Goal: Information Seeking & Learning: Learn about a topic

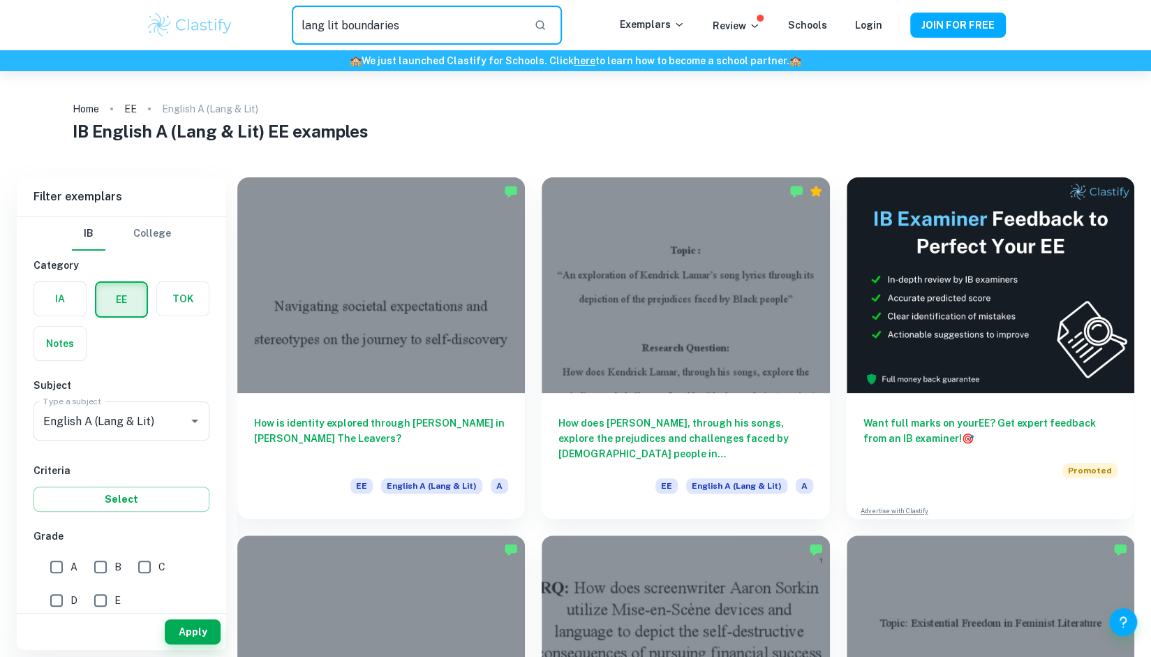
type input "lang lit boundaries"
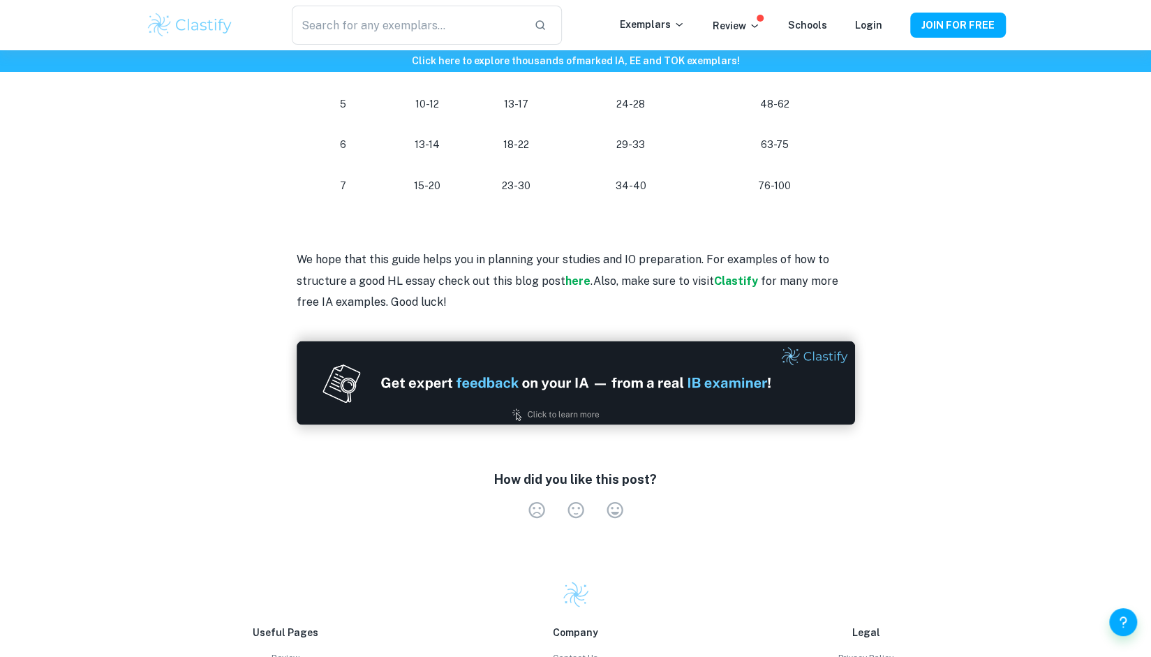
scroll to position [1797, 0]
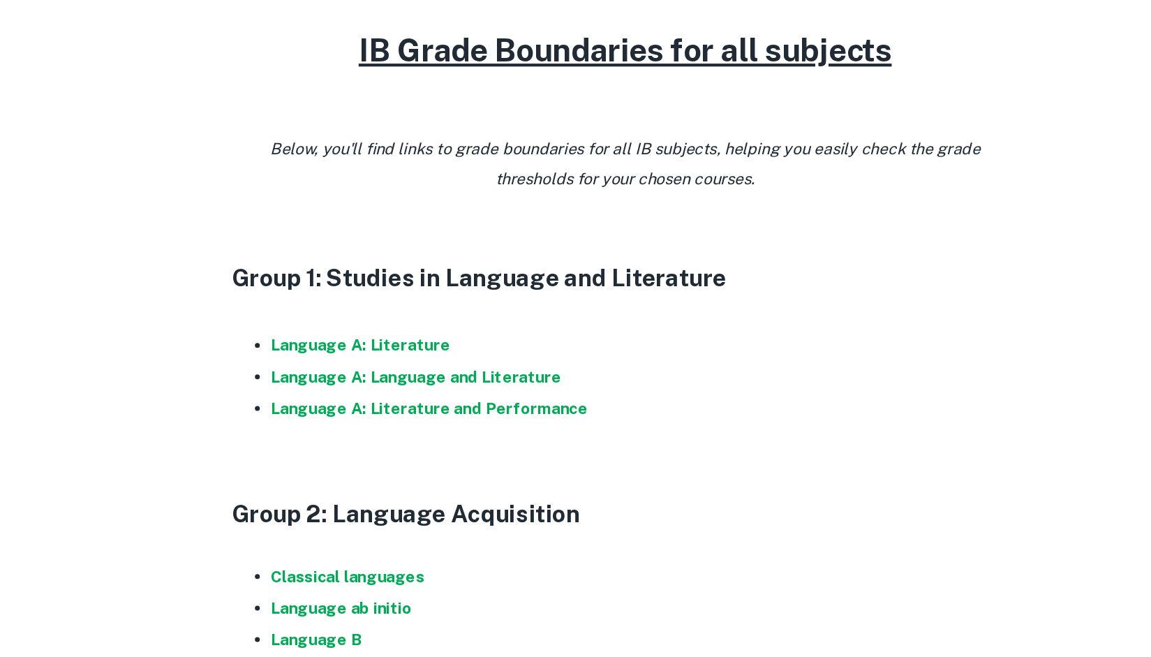
scroll to position [567, 0]
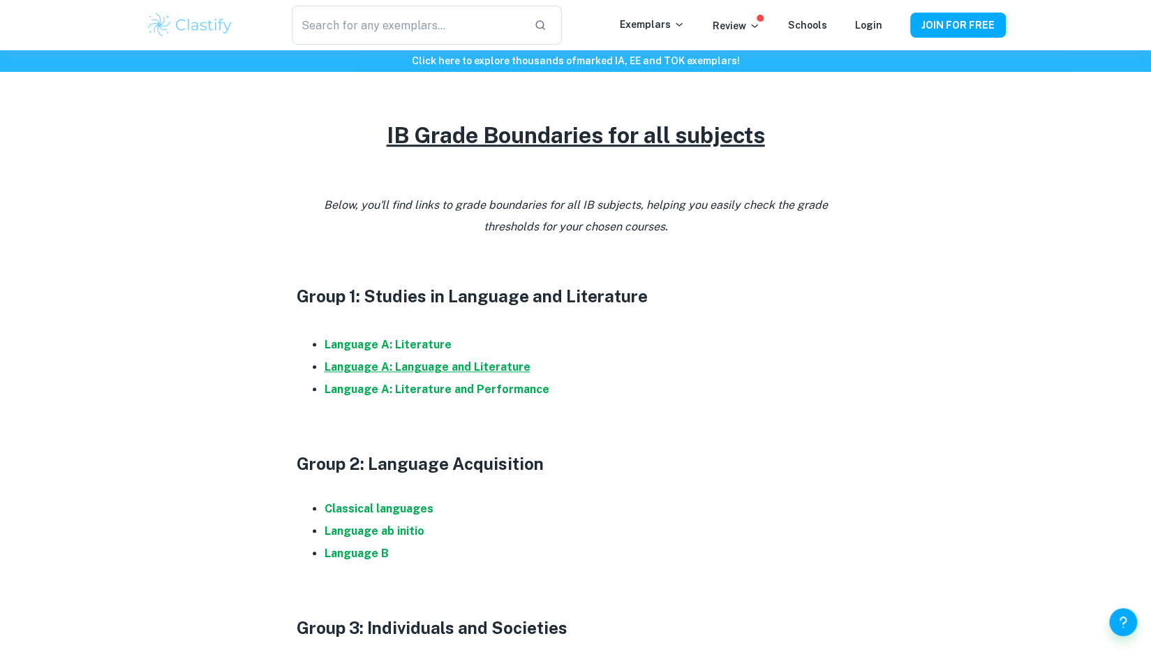
click at [447, 365] on strong "Language A: Language and Literature" at bounding box center [427, 366] width 206 height 13
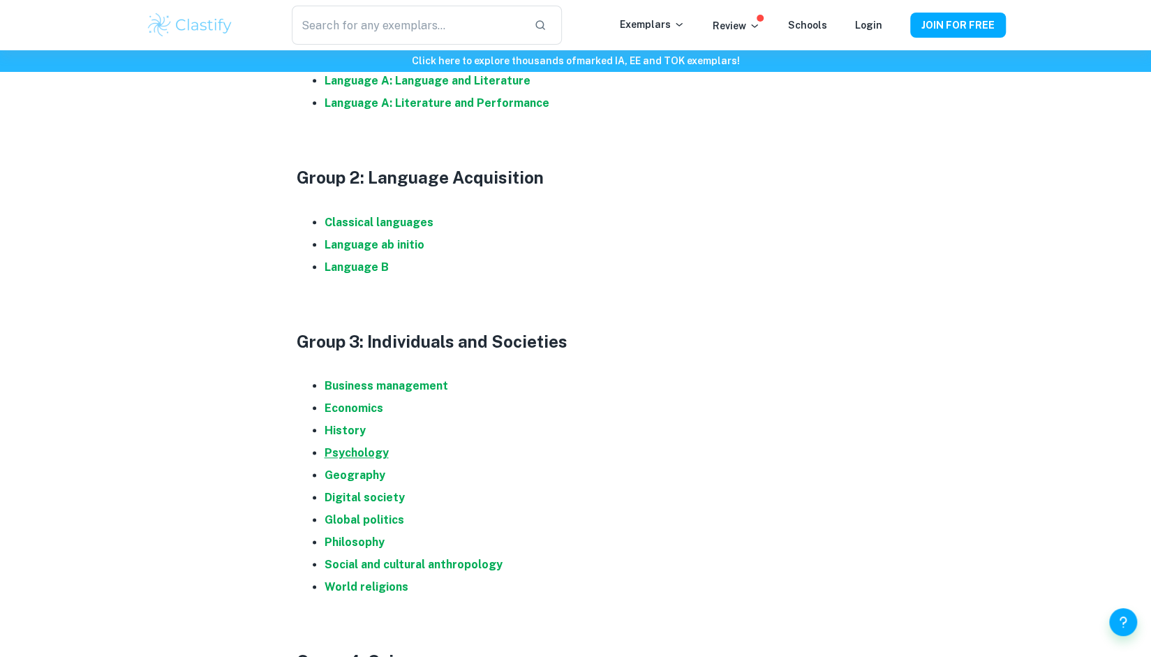
scroll to position [858, 0]
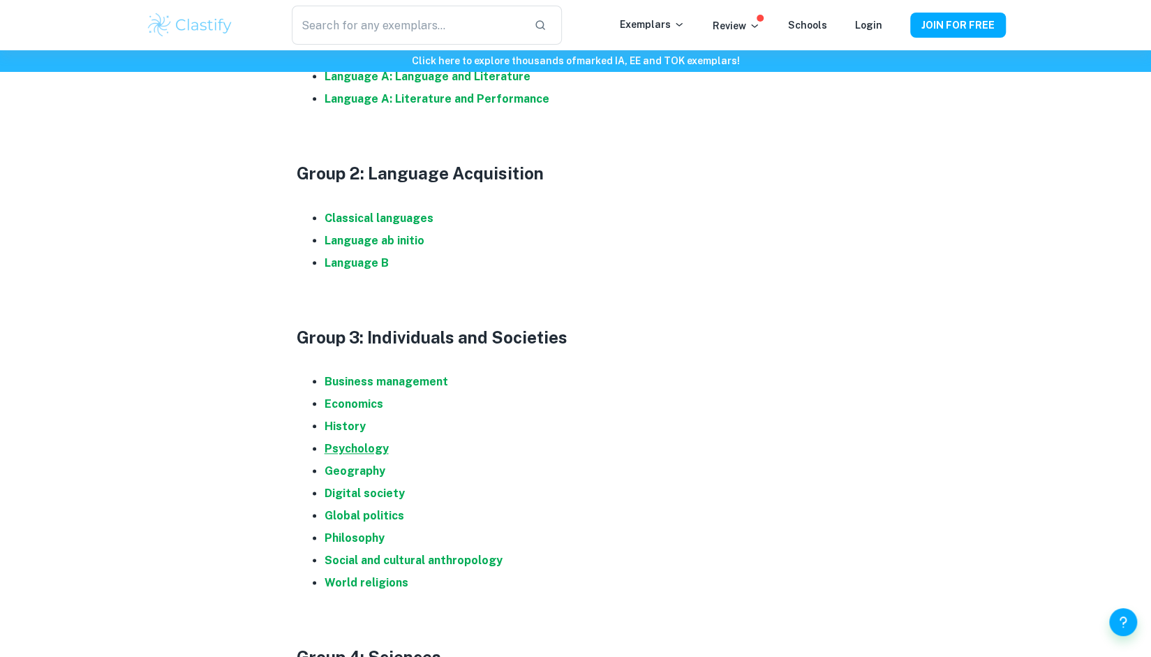
click at [364, 446] on strong "Psychology" at bounding box center [356, 448] width 64 height 13
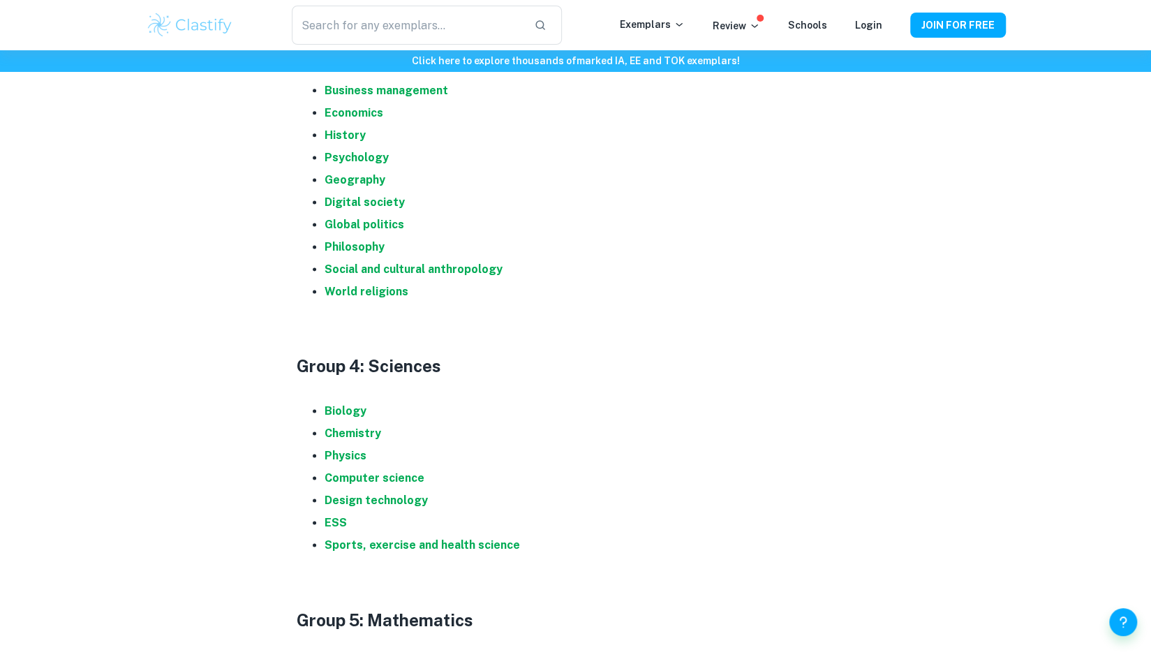
scroll to position [1150, 0]
click at [347, 408] on strong "Biology" at bounding box center [345, 409] width 42 height 13
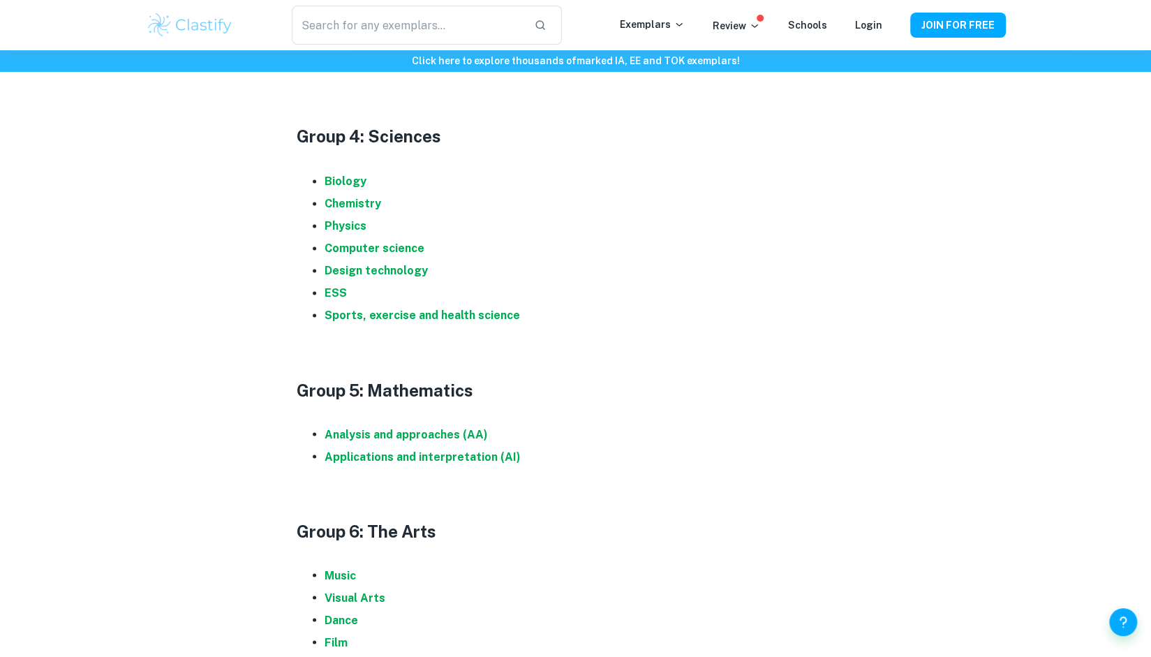
scroll to position [1379, 0]
click at [473, 454] on strong "Applications and interpretation (AI)" at bounding box center [422, 455] width 196 height 13
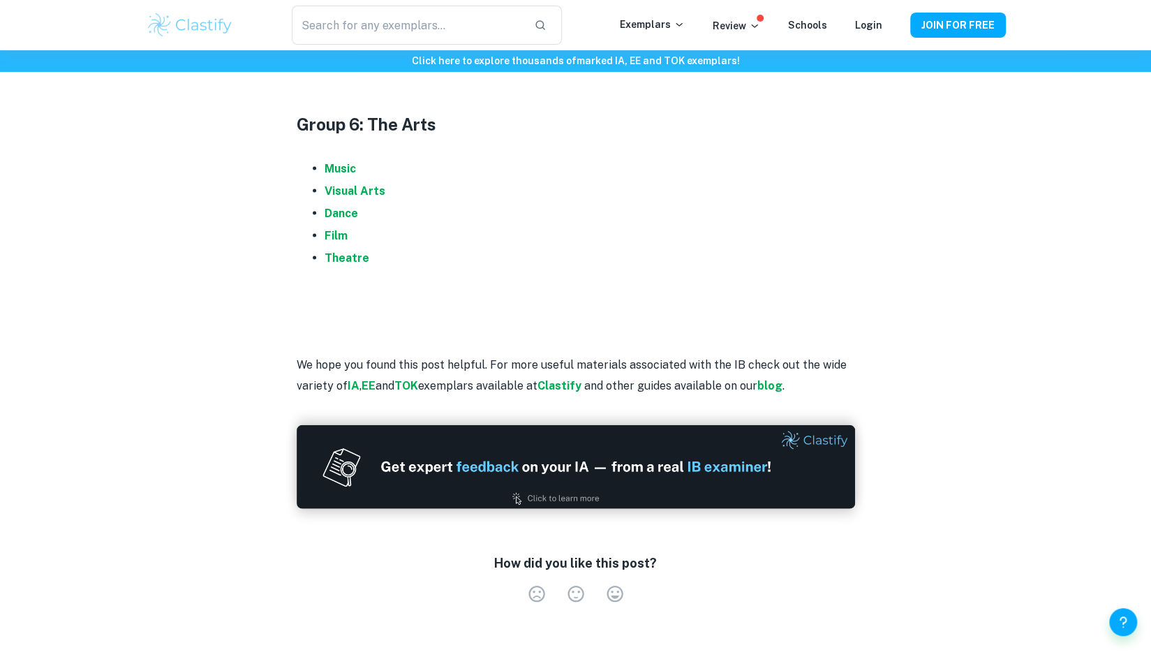
scroll to position [1783, 0]
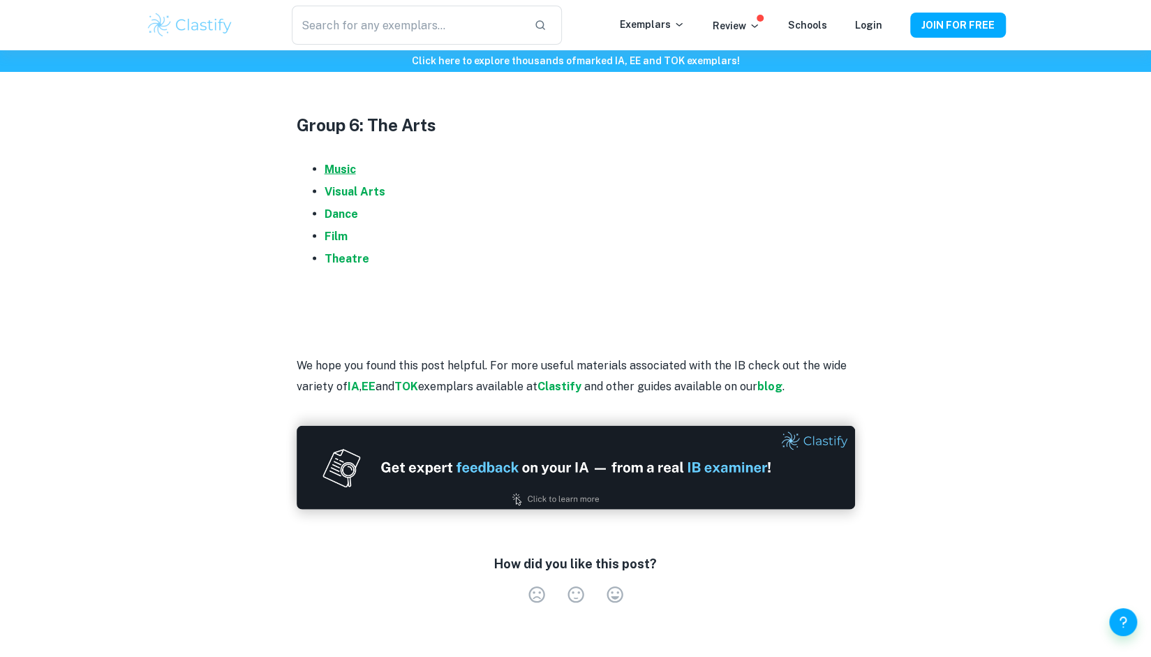
click at [339, 168] on strong "Music" at bounding box center [339, 169] width 31 height 13
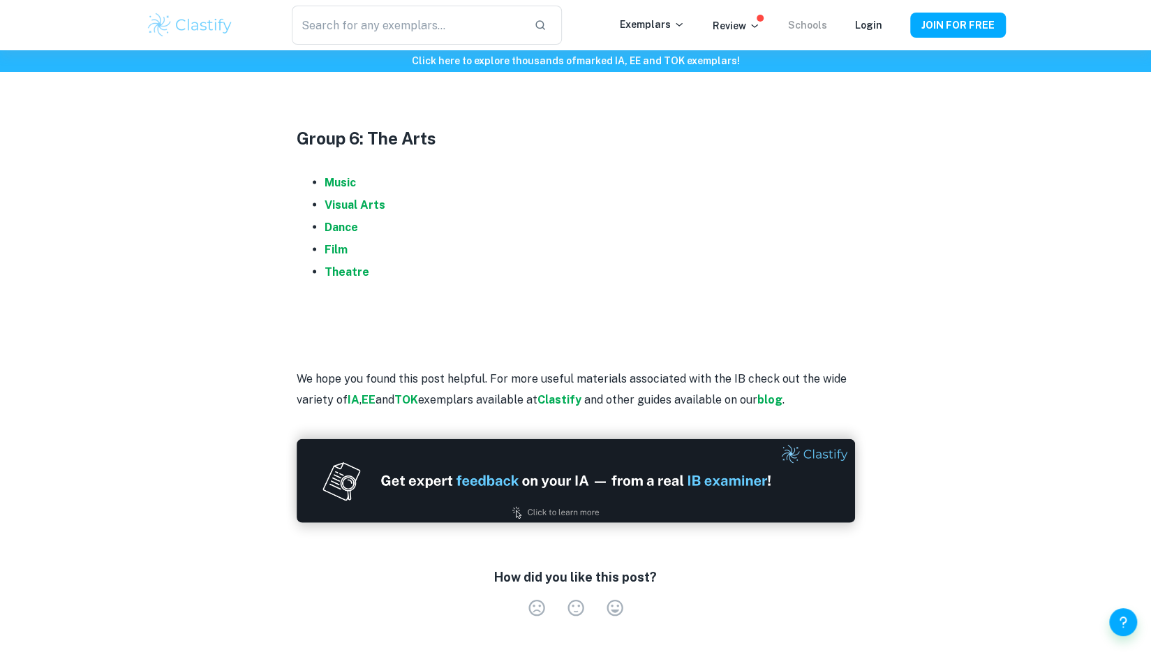
click at [807, 27] on link "Schools" at bounding box center [807, 25] width 39 height 11
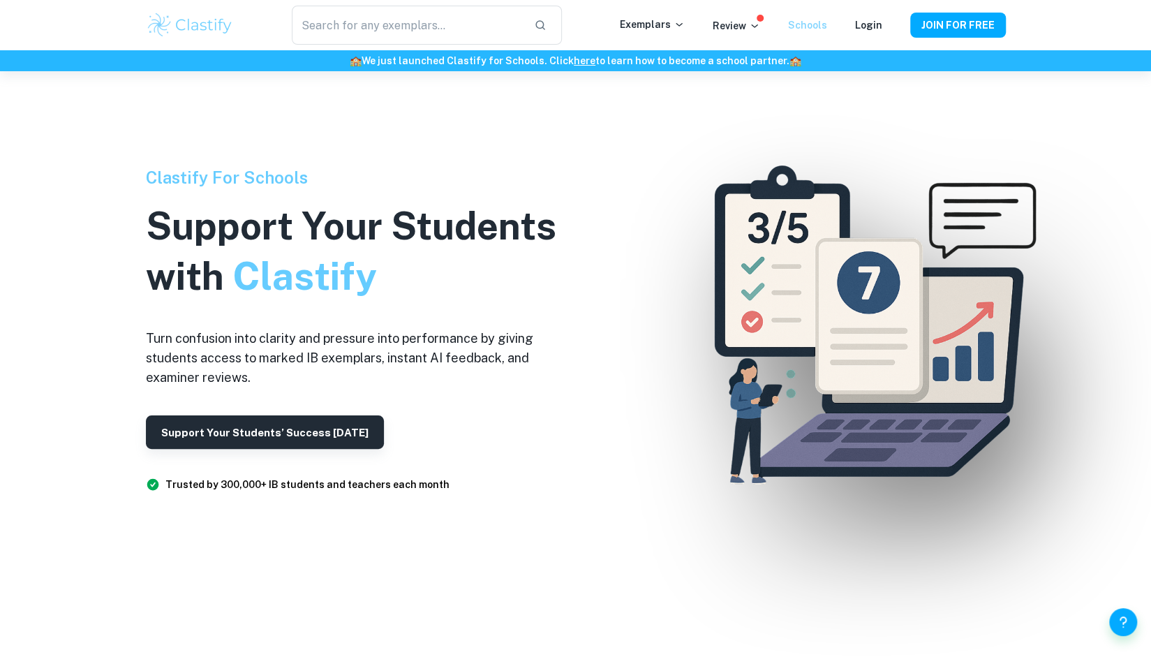
click at [807, 27] on link "Schools" at bounding box center [807, 25] width 39 height 11
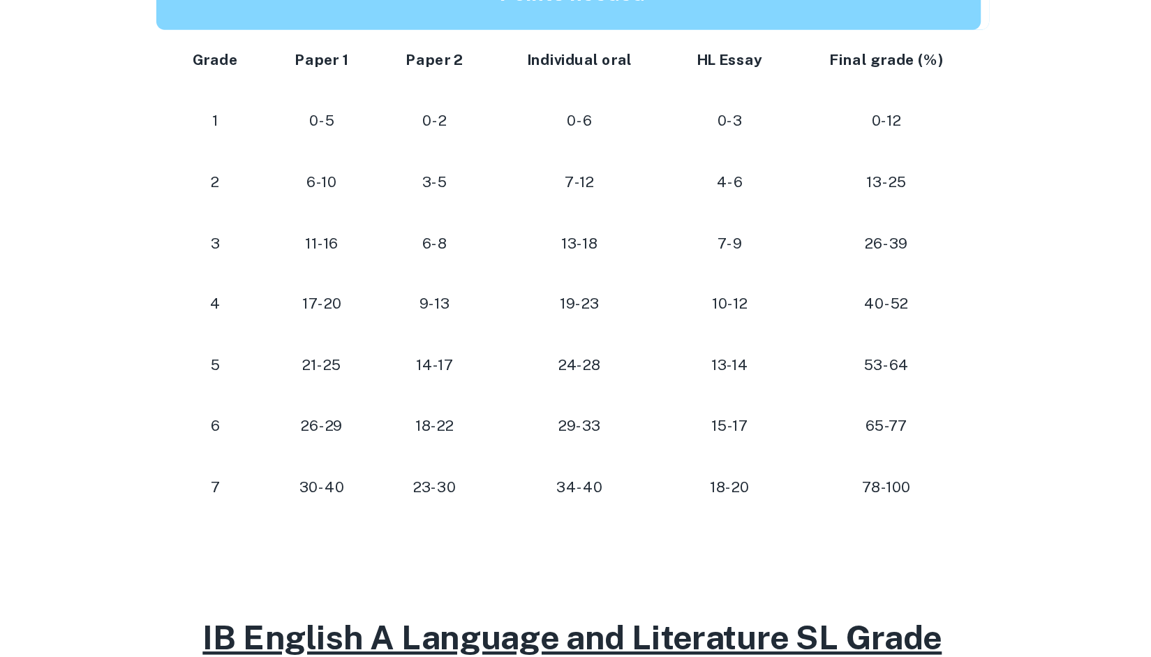
scroll to position [772, 0]
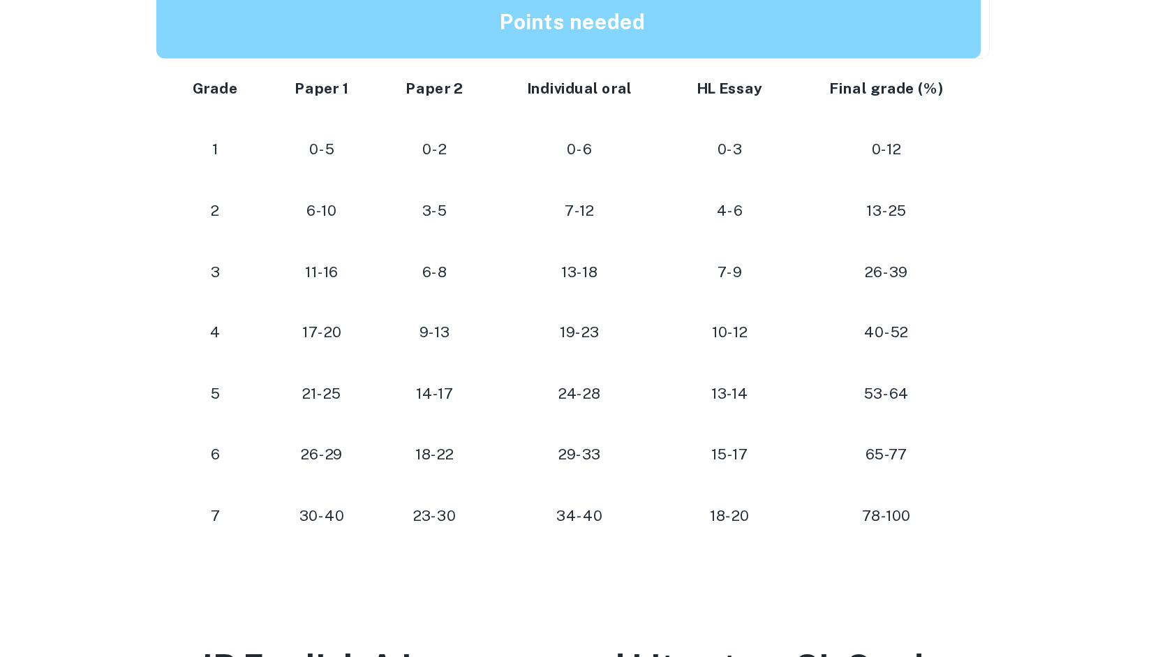
click at [840, 344] on td "40-52" at bounding box center [789, 352] width 132 height 41
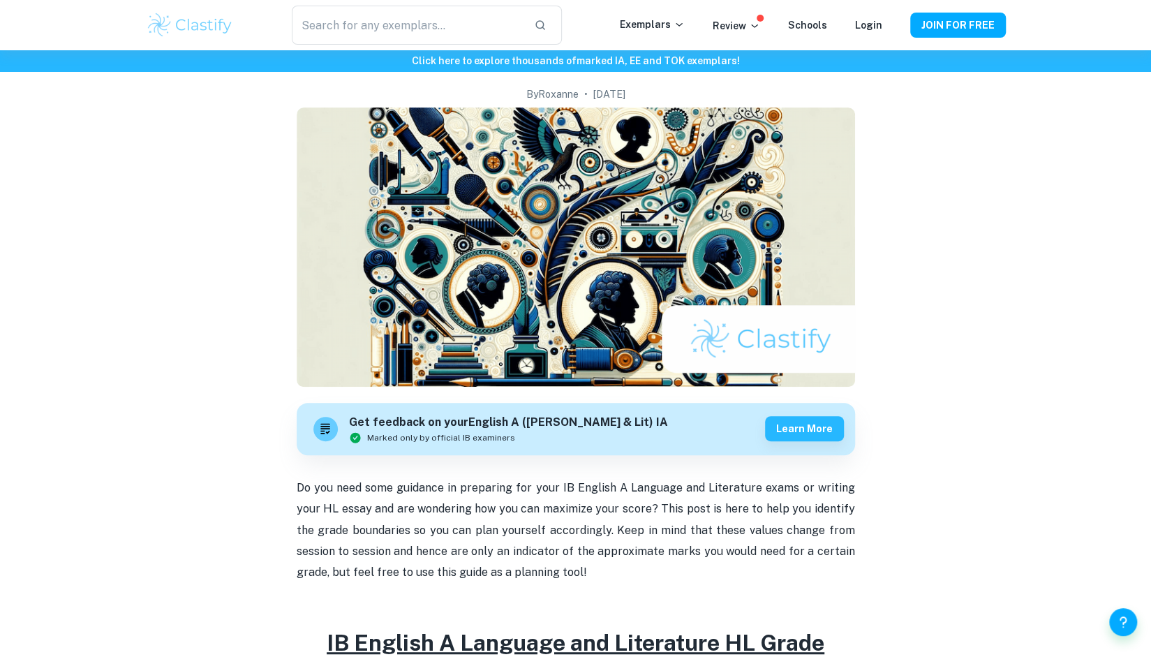
scroll to position [0, 0]
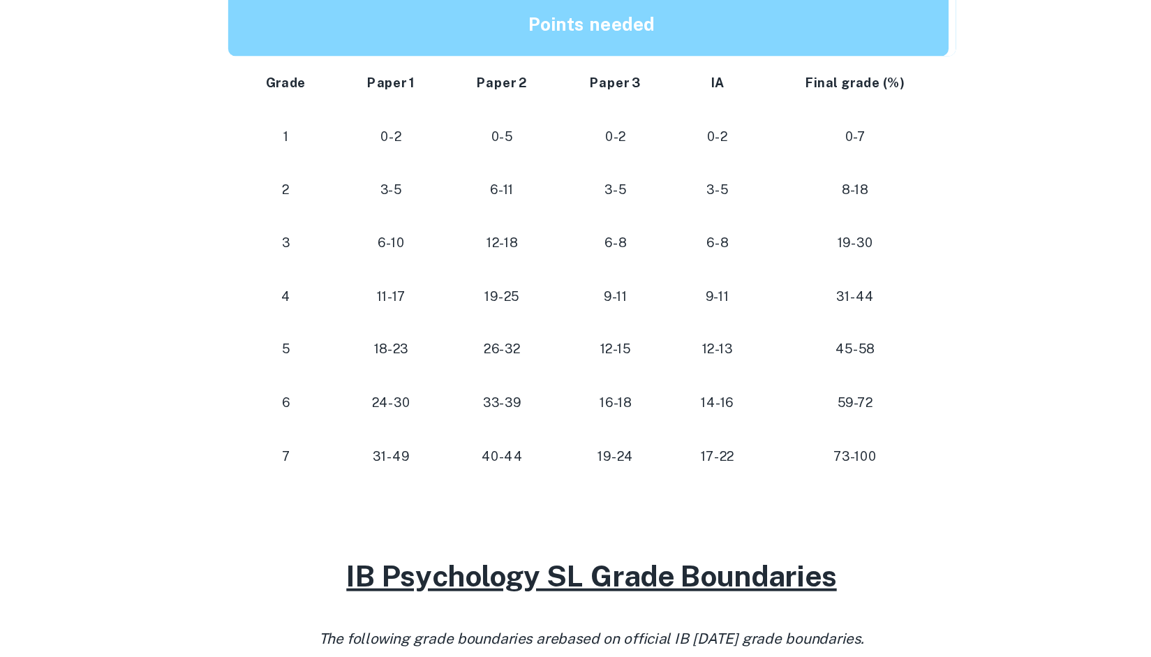
scroll to position [645, 0]
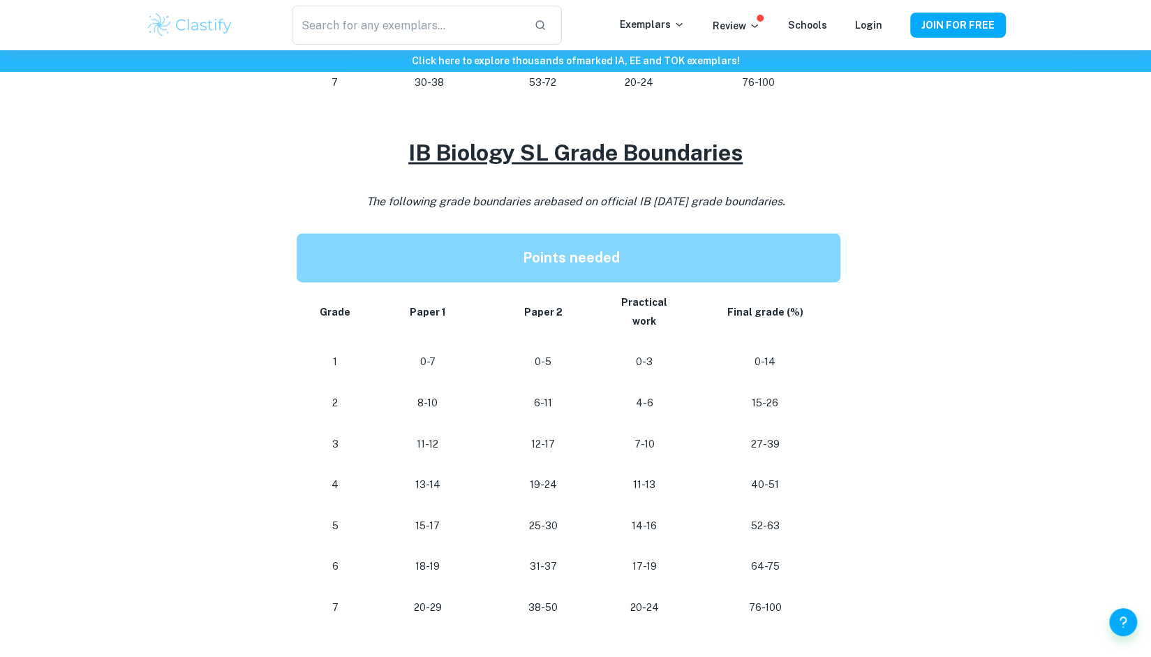
scroll to position [1106, 0]
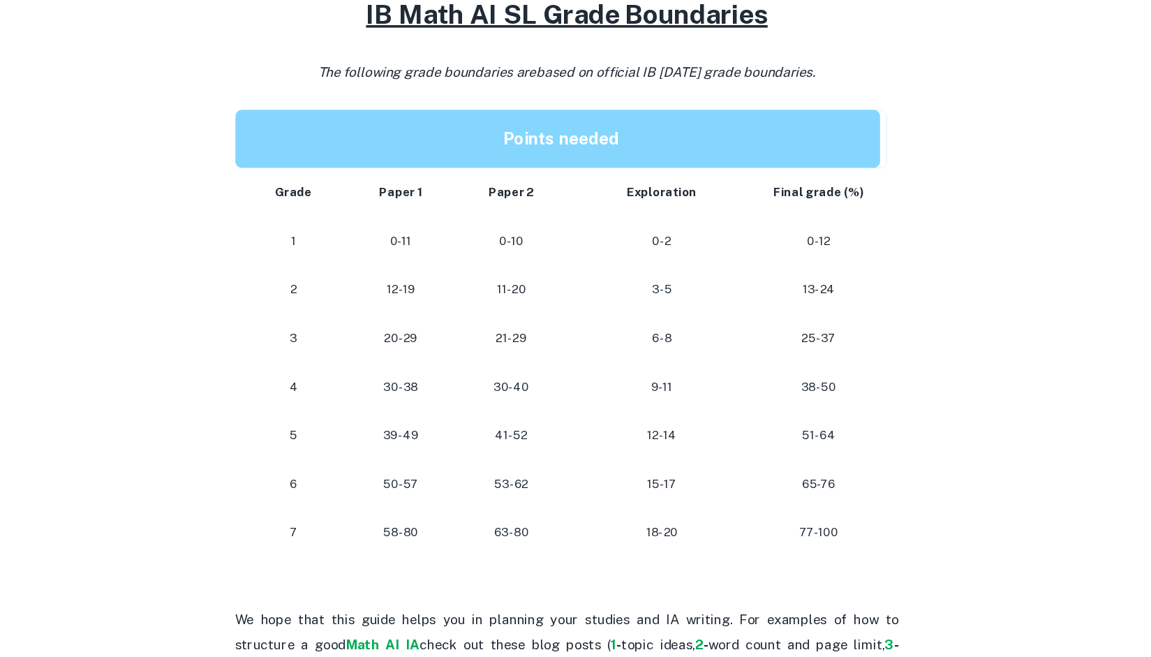
scroll to position [1121, 0]
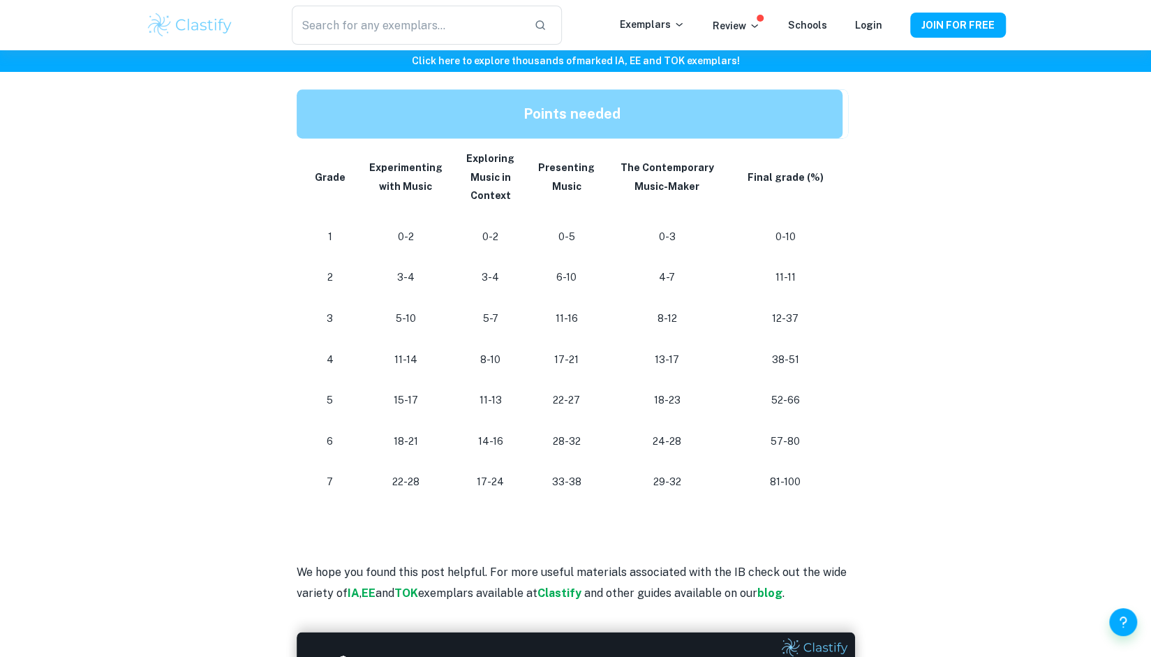
scroll to position [1202, 0]
